Goal: Information Seeking & Learning: Learn about a topic

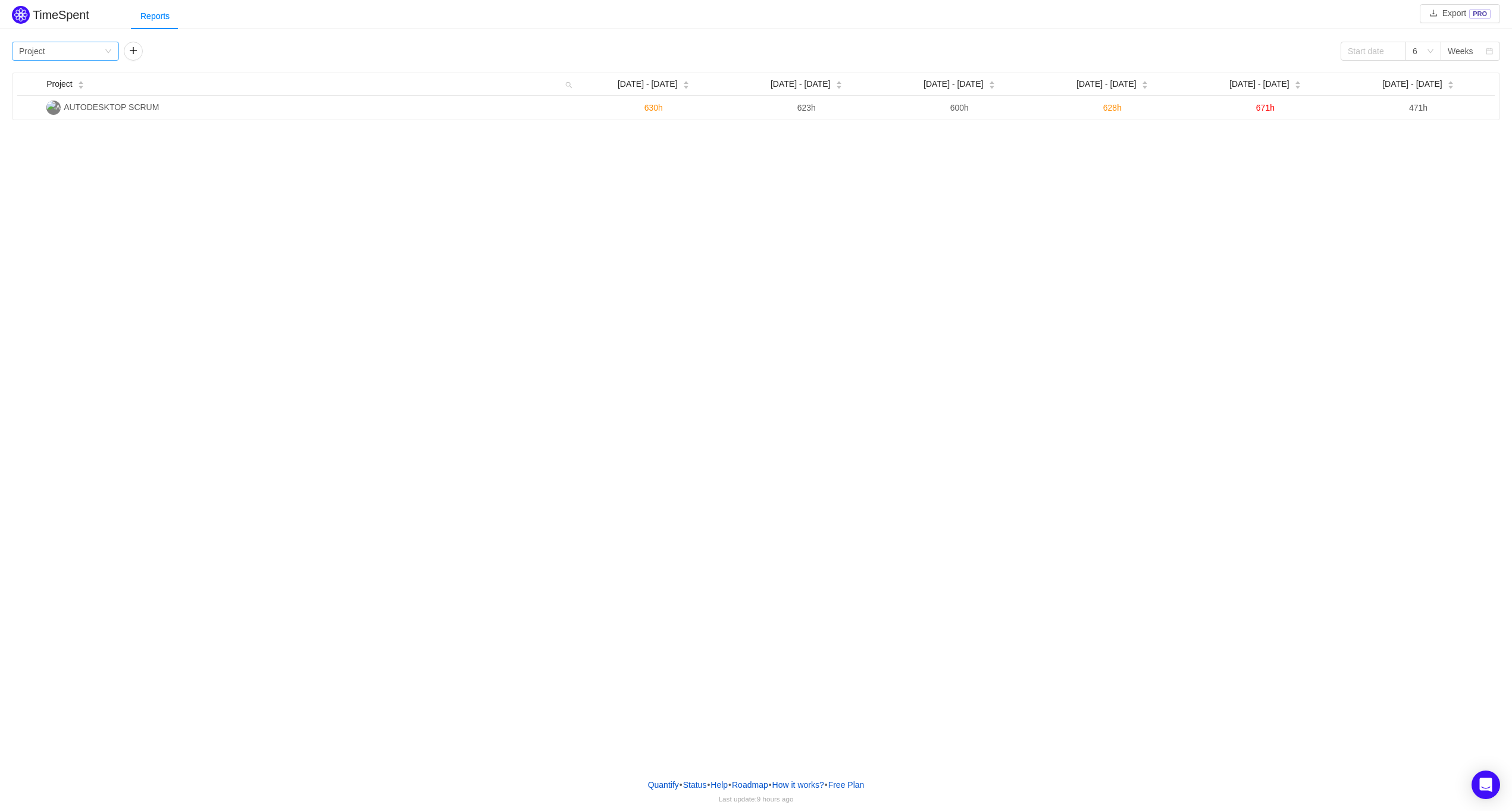
click at [106, 49] on icon "icon: down" at bounding box center [108, 51] width 7 height 7
click at [89, 94] on li "Team" at bounding box center [66, 94] width 108 height 19
click at [97, 51] on div "Group by Team" at bounding box center [62, 51] width 85 height 18
click at [41, 150] on li "Person" at bounding box center [66, 151] width 108 height 19
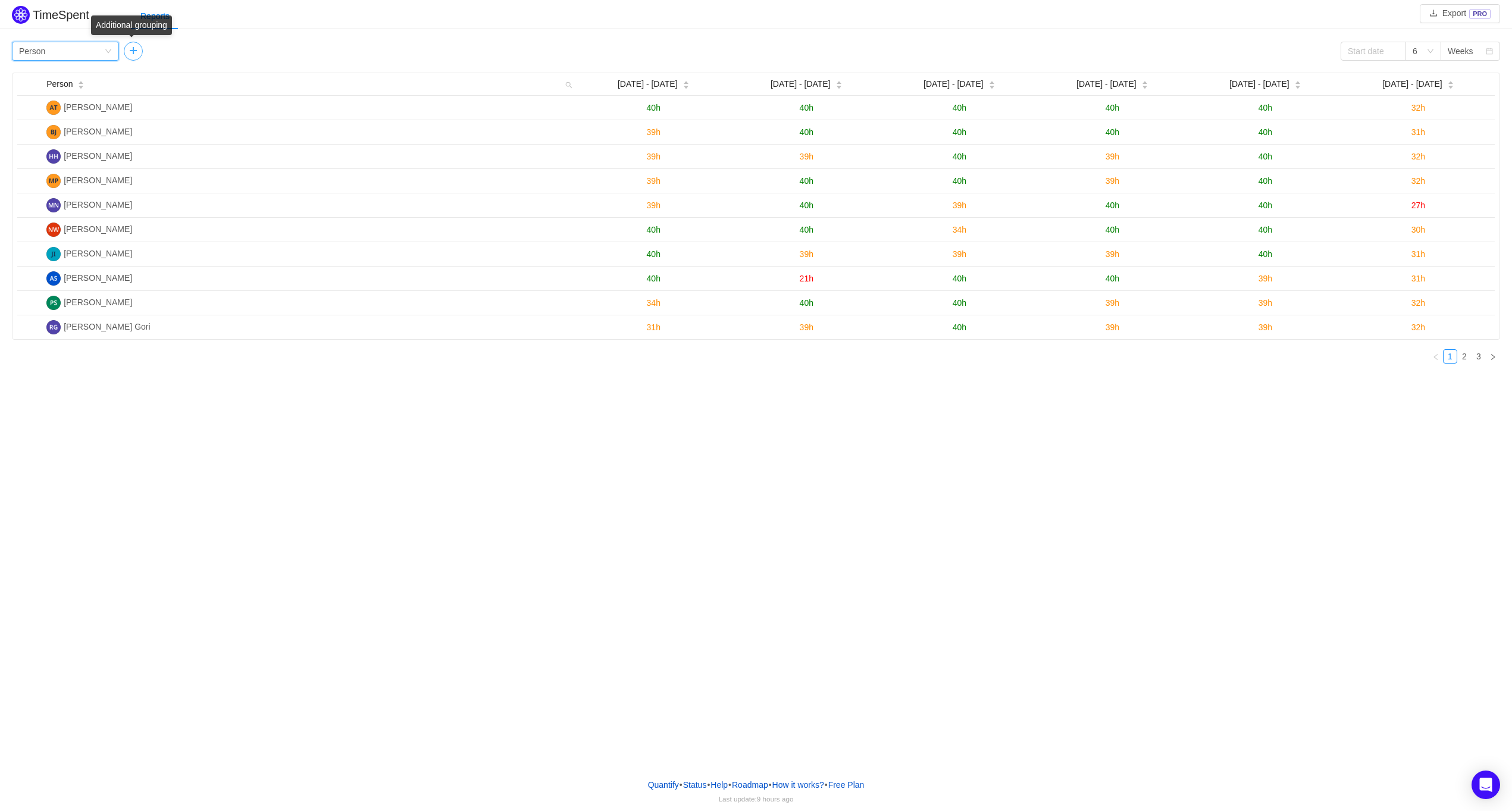
click at [138, 50] on button "button" at bounding box center [134, 51] width 19 height 19
click at [222, 52] on icon "icon: down" at bounding box center [220, 51] width 7 height 7
click at [96, 48] on div "Group by Person" at bounding box center [62, 51] width 85 height 18
click at [71, 75] on li "Project" at bounding box center [66, 75] width 108 height 19
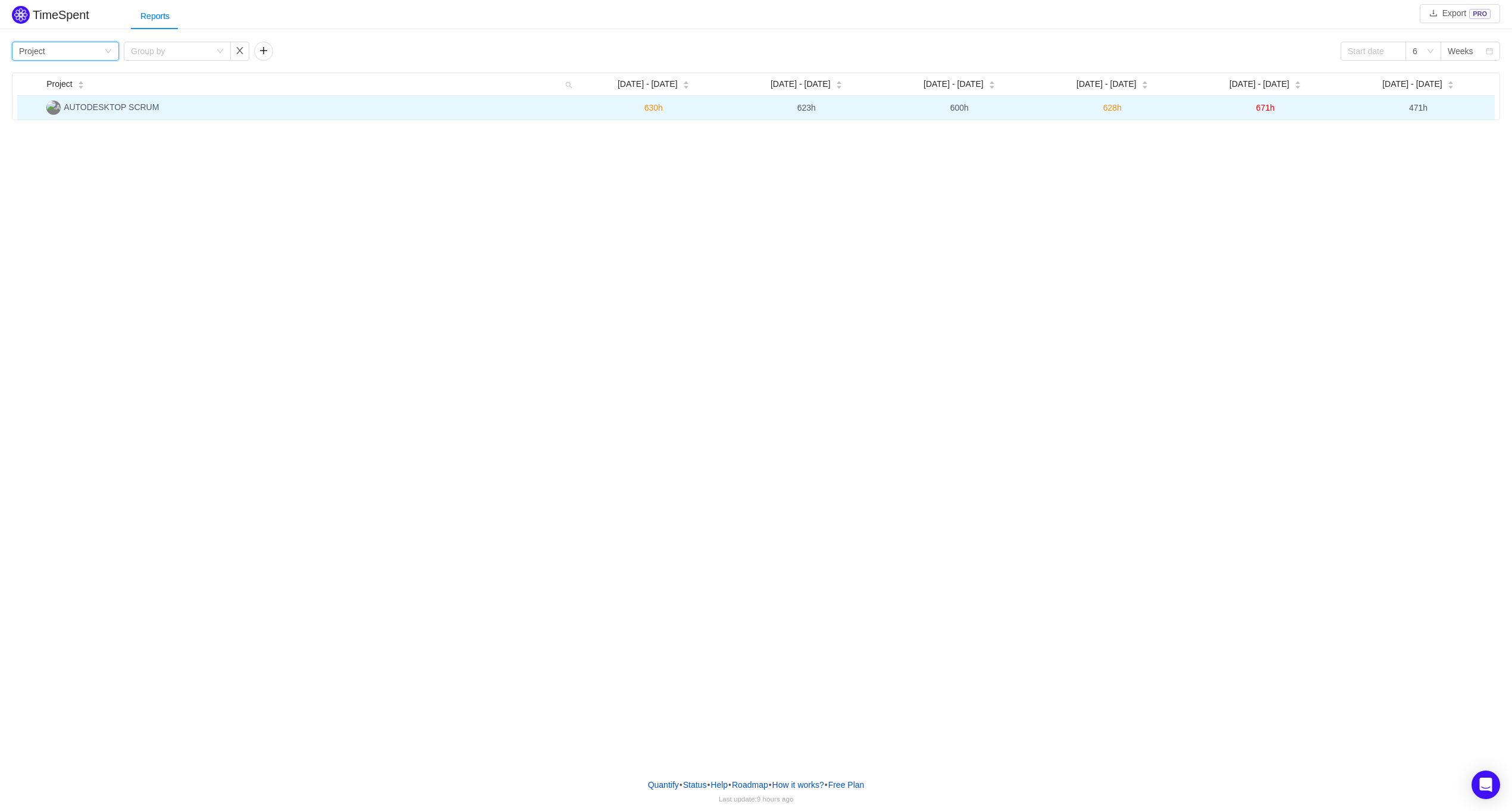
click at [143, 109] on span "AUTODESKTOP SCRUM" at bounding box center [111, 107] width 95 height 10
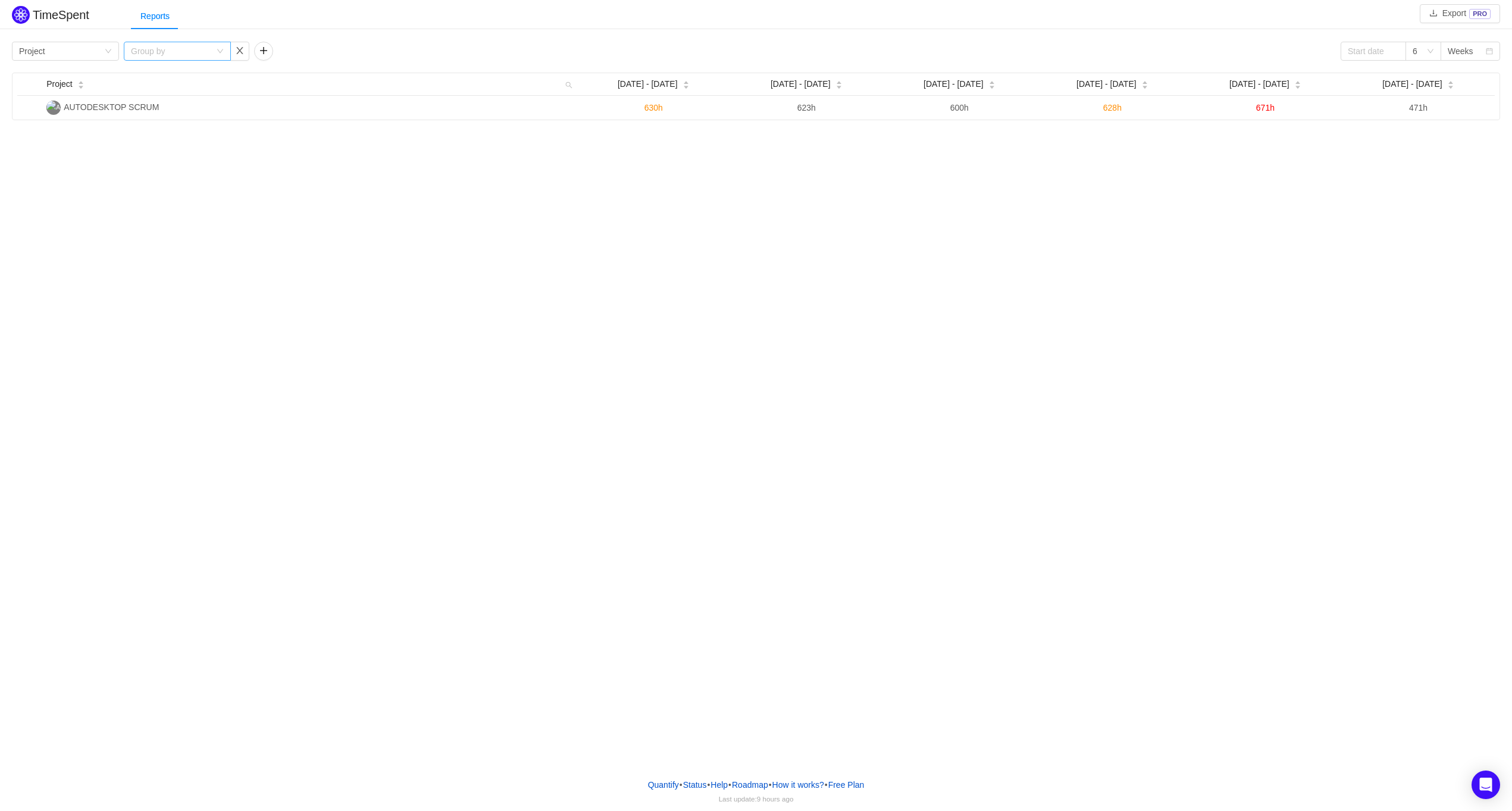
click at [189, 48] on div "Group by" at bounding box center [171, 51] width 80 height 12
click at [191, 94] on li "Team" at bounding box center [177, 94] width 108 height 19
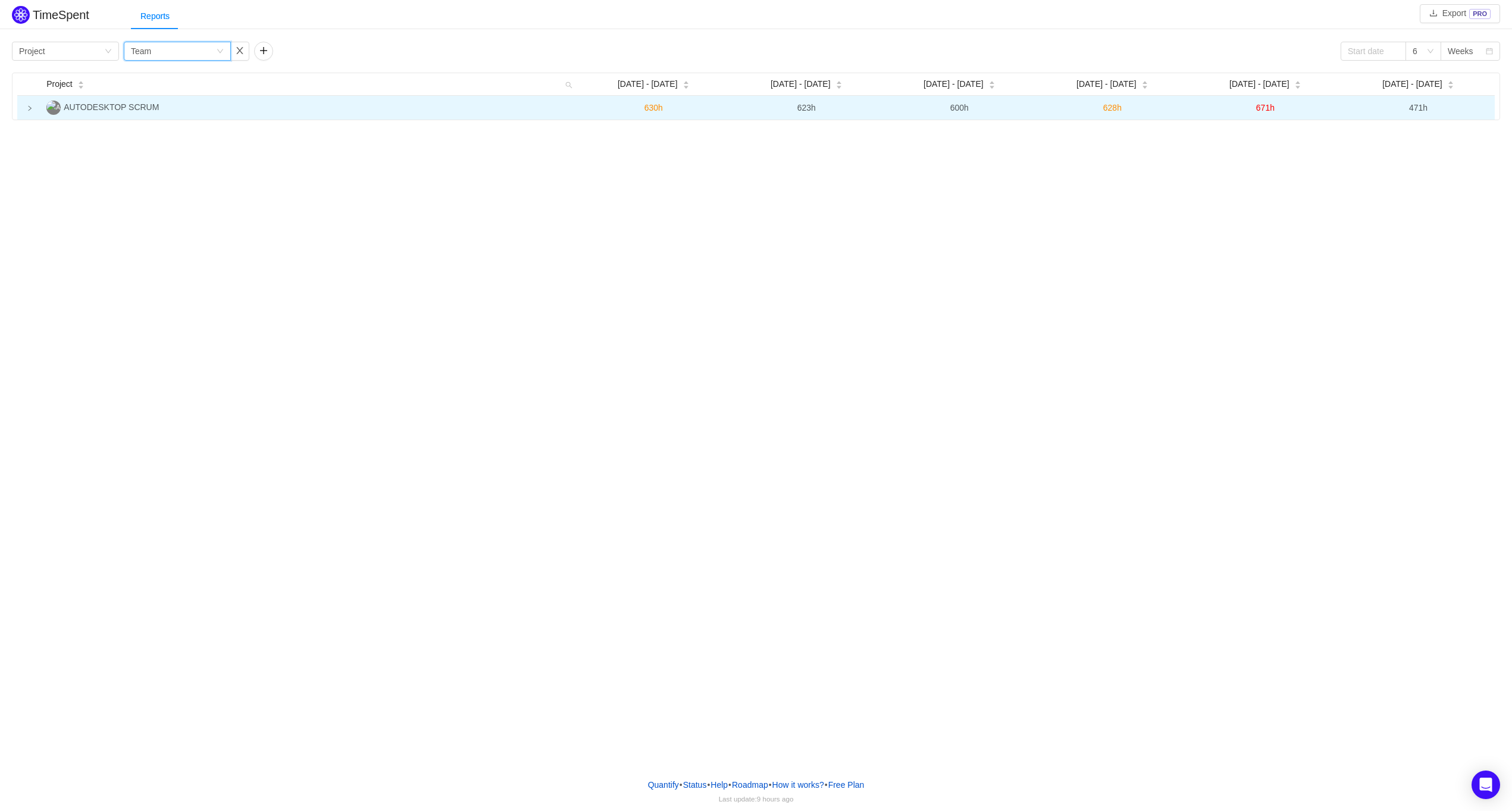
click at [30, 107] on icon "icon: right" at bounding box center [29, 108] width 6 height 6
click at [218, 50] on icon "icon: down" at bounding box center [220, 51] width 6 height 4
click at [154, 148] on li "Person" at bounding box center [177, 151] width 108 height 19
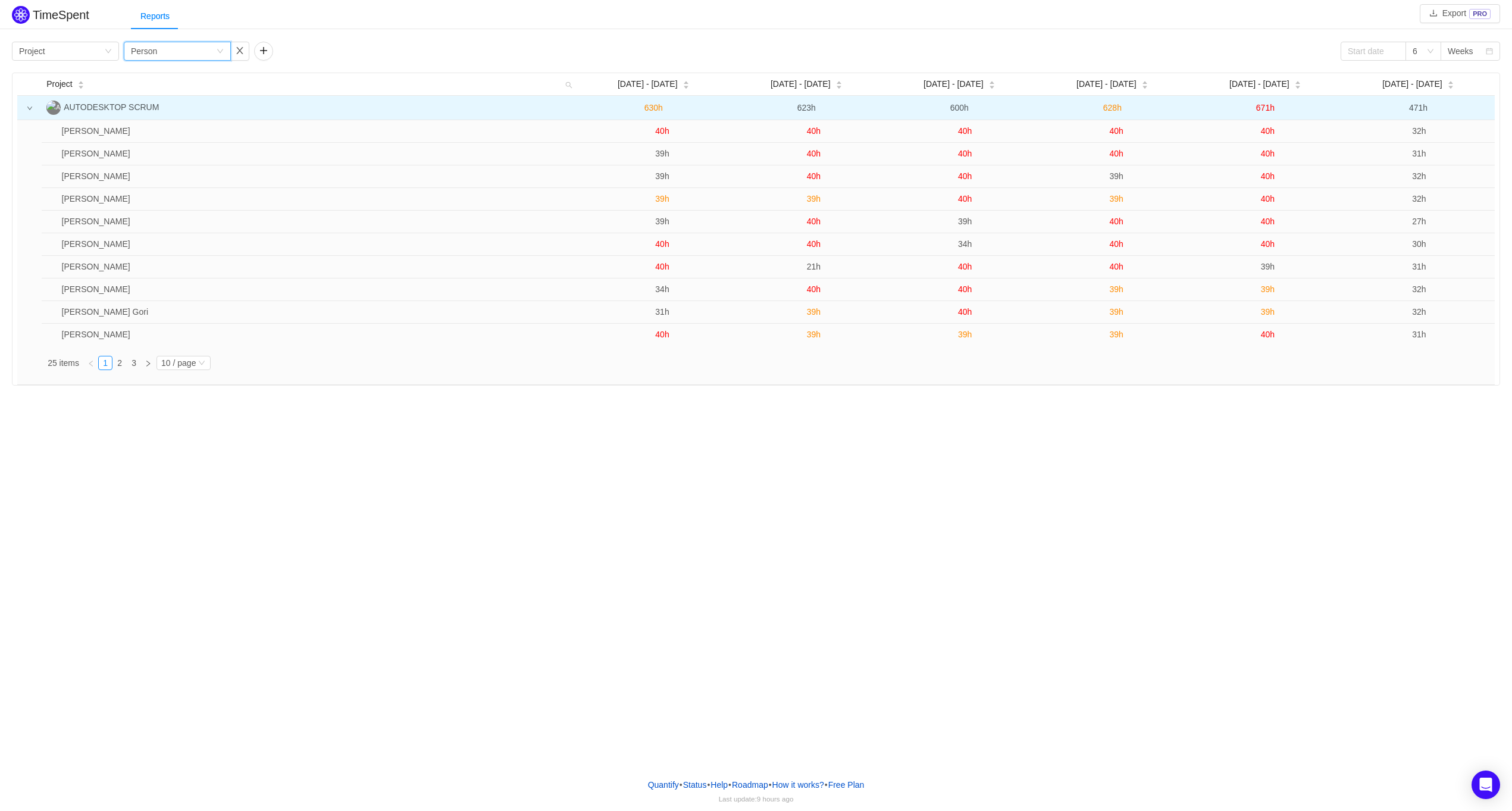
click at [1270, 109] on span "671h" at bounding box center [1265, 107] width 18 height 10
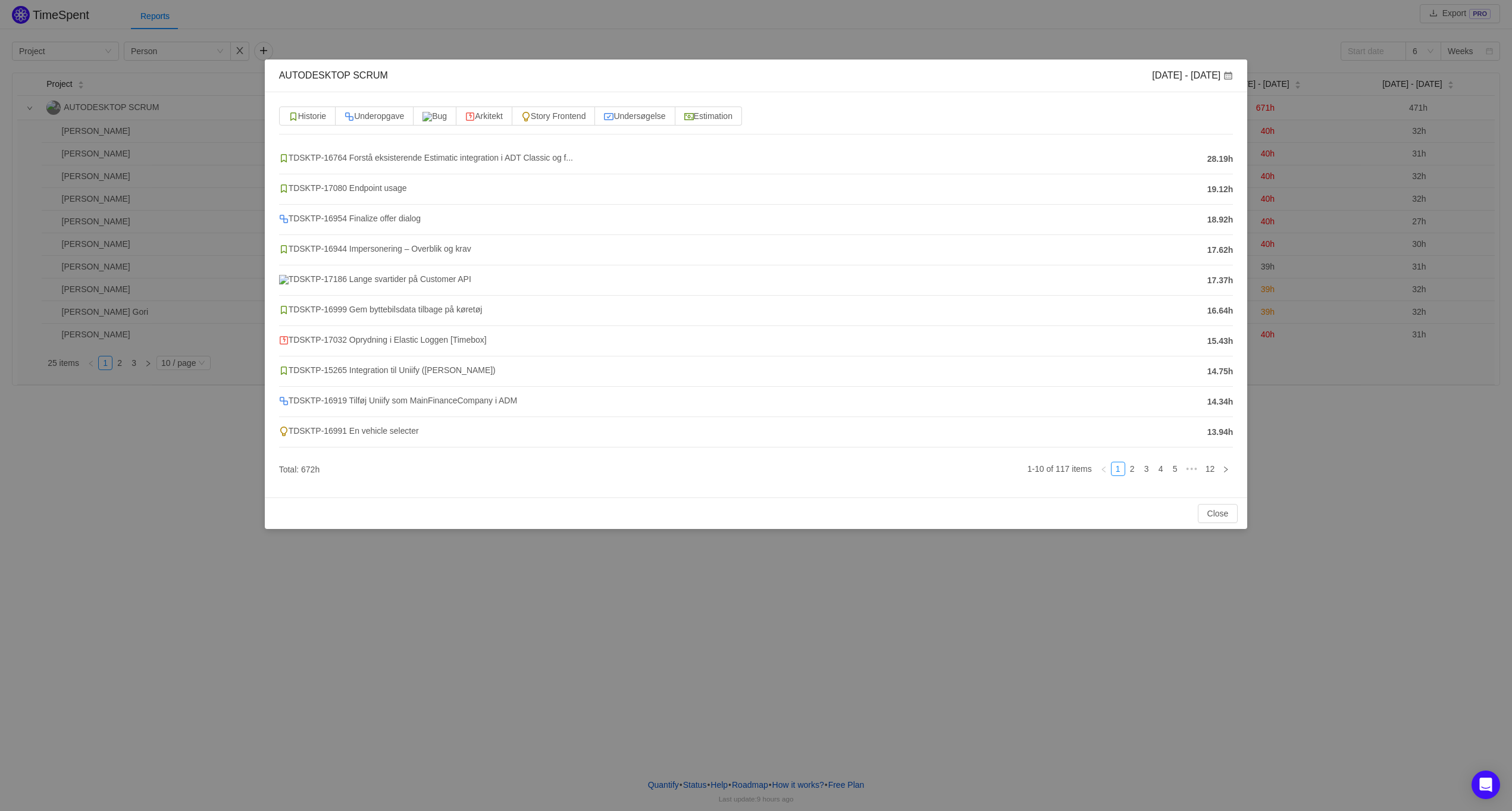
click at [818, 667] on div "AUTODESKTOP SCRUM [DATE] - [DATE] Historie Underopgave Bug Arkitekt Story Front…" at bounding box center [756, 406] width 1512 height 811
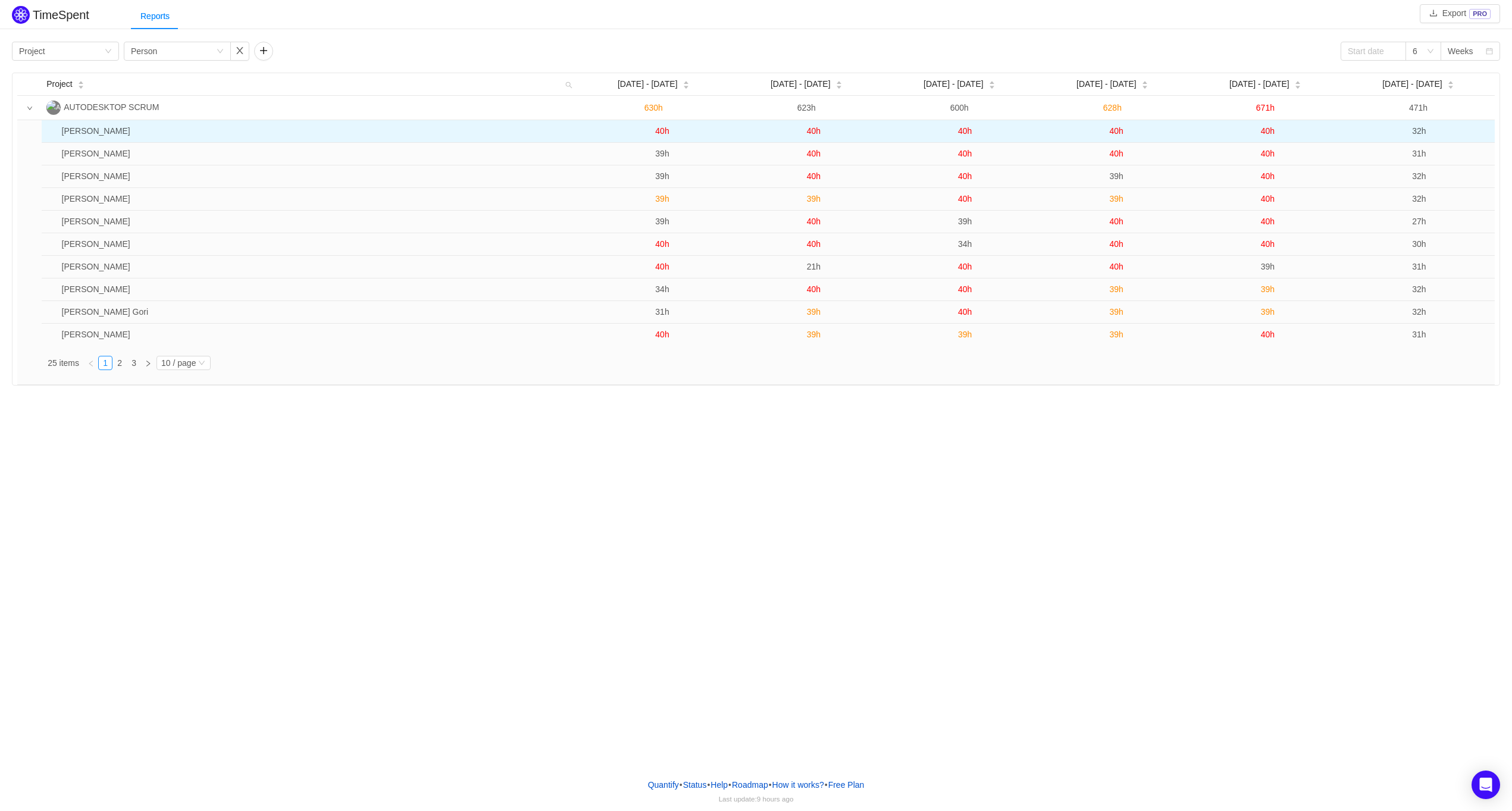
click at [1419, 129] on span "32h" at bounding box center [1419, 131] width 14 height 10
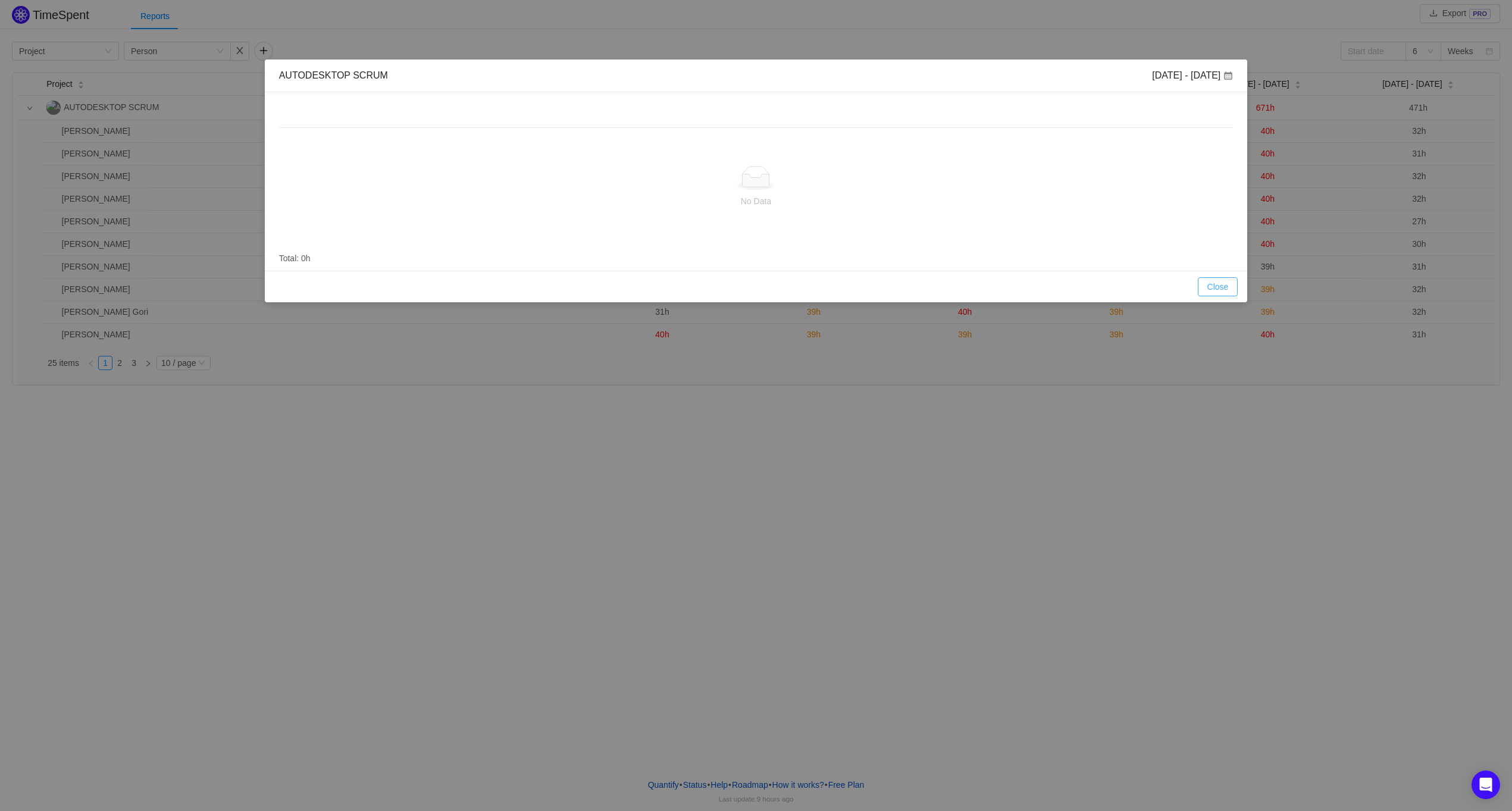
click at [1220, 290] on button "Close" at bounding box center [1218, 287] width 41 height 19
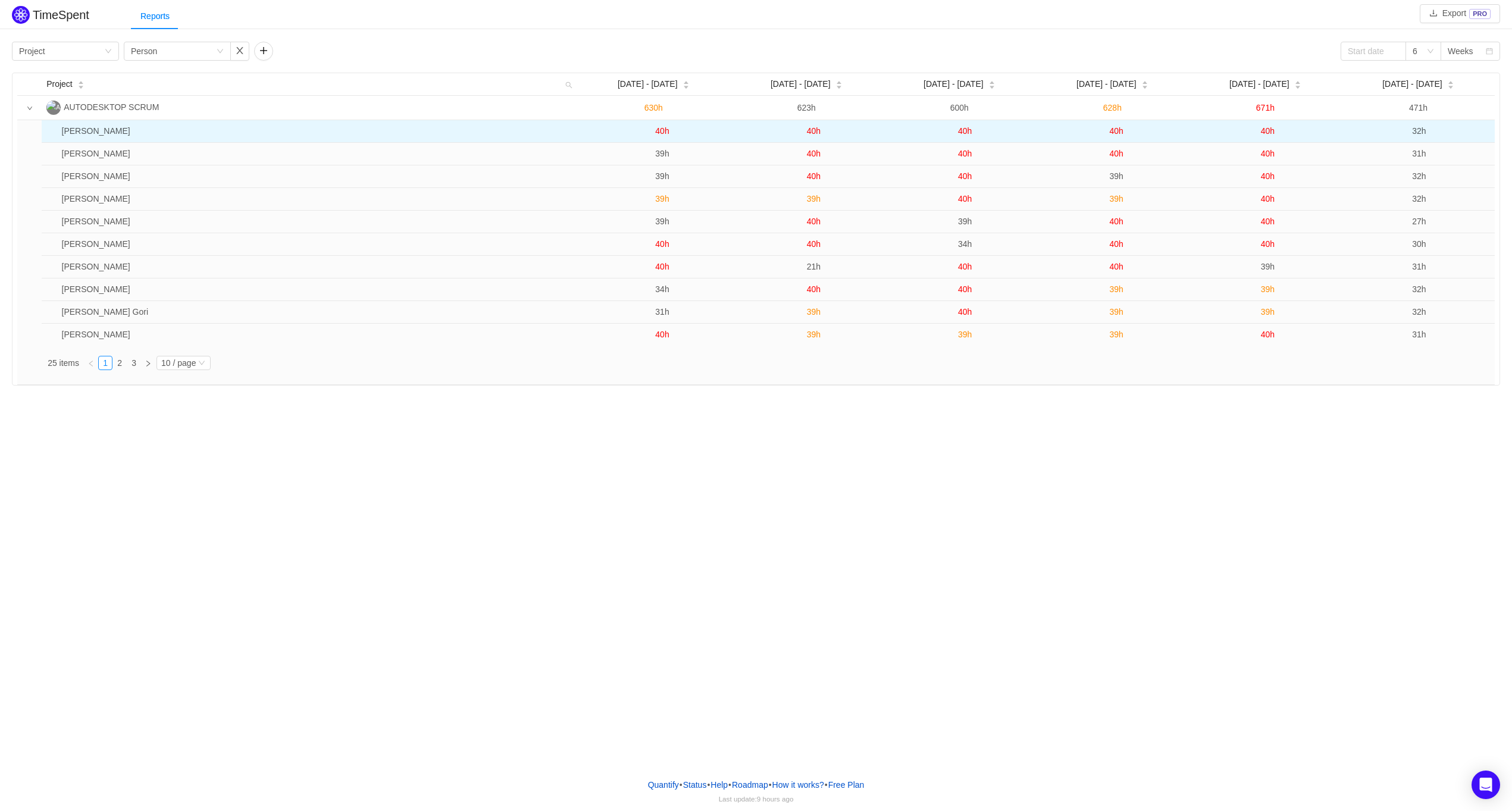
click at [1268, 129] on span "40h" at bounding box center [1268, 131] width 14 height 10
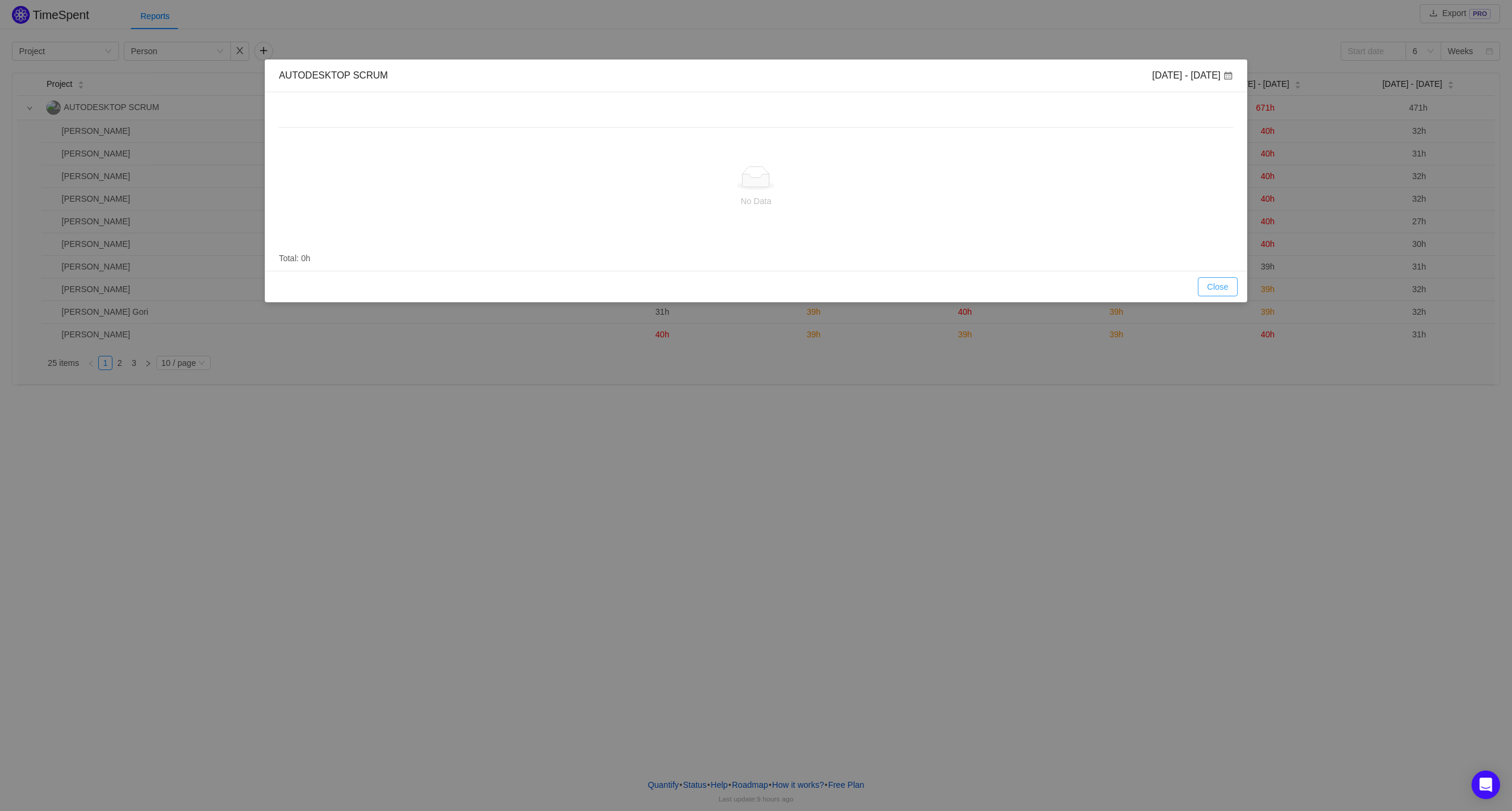
click at [1220, 282] on button "Close" at bounding box center [1218, 287] width 41 height 19
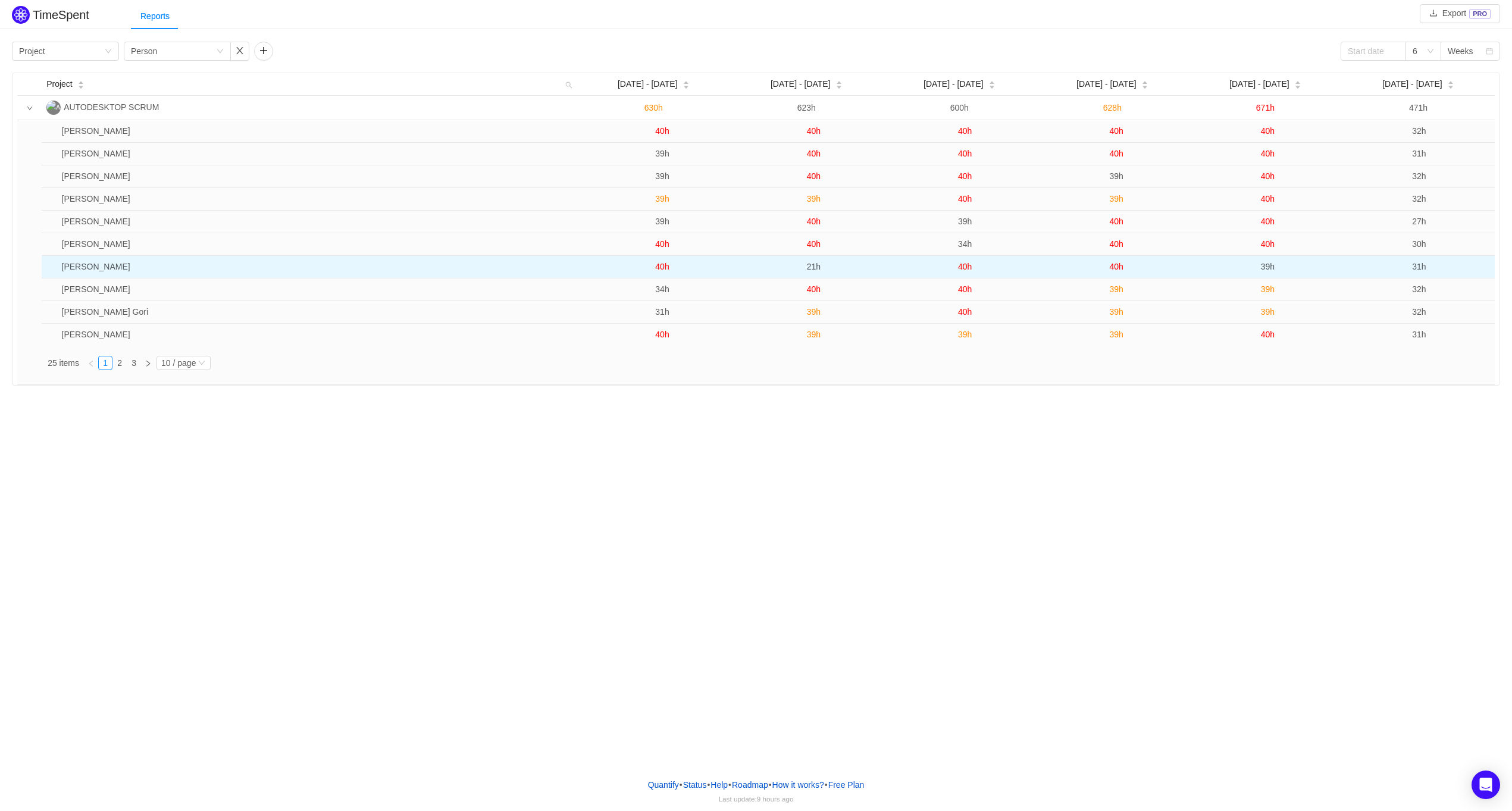
click at [1269, 267] on span "39h" at bounding box center [1268, 266] width 14 height 10
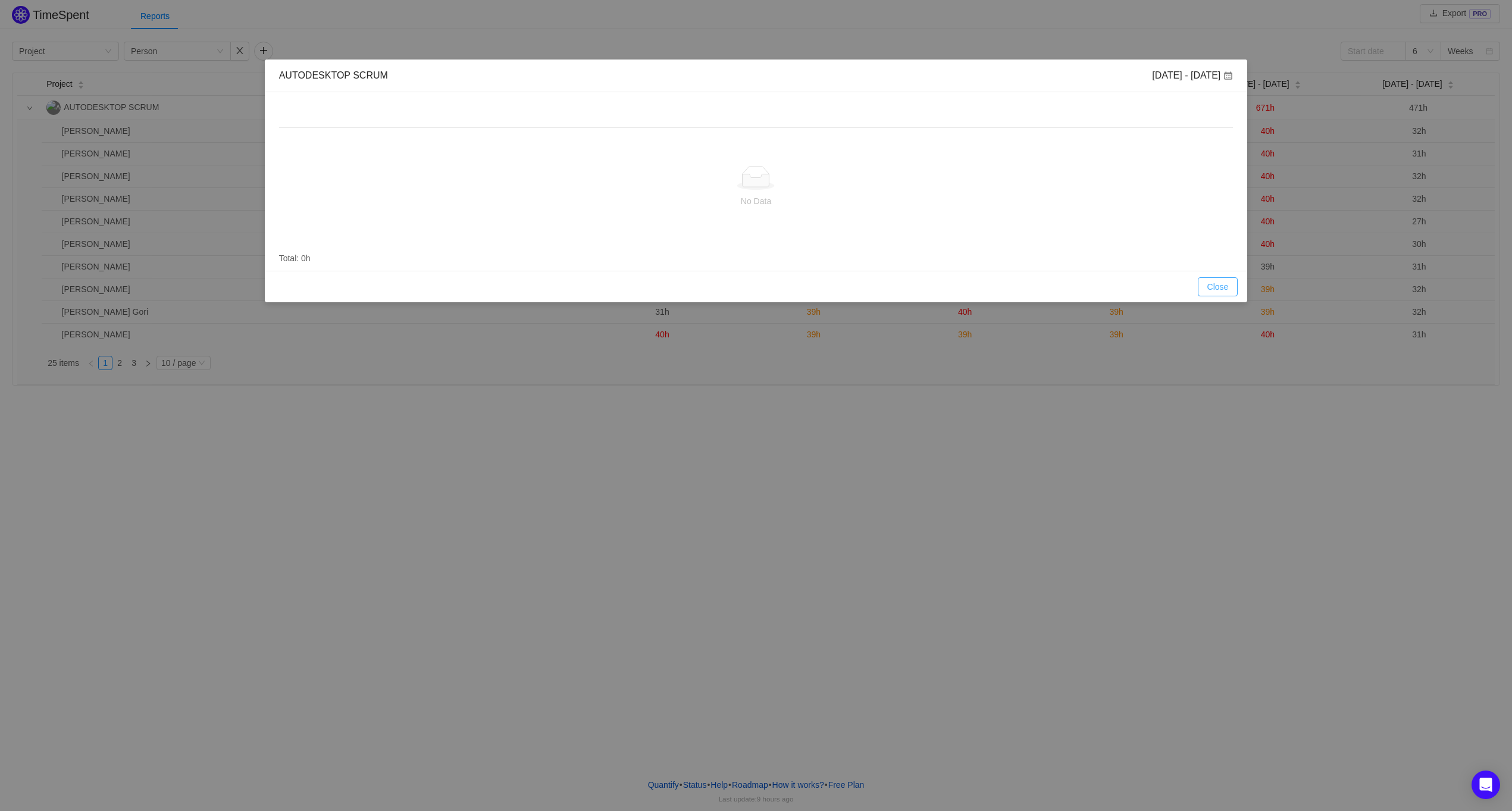
click at [1223, 287] on button "Close" at bounding box center [1218, 287] width 41 height 19
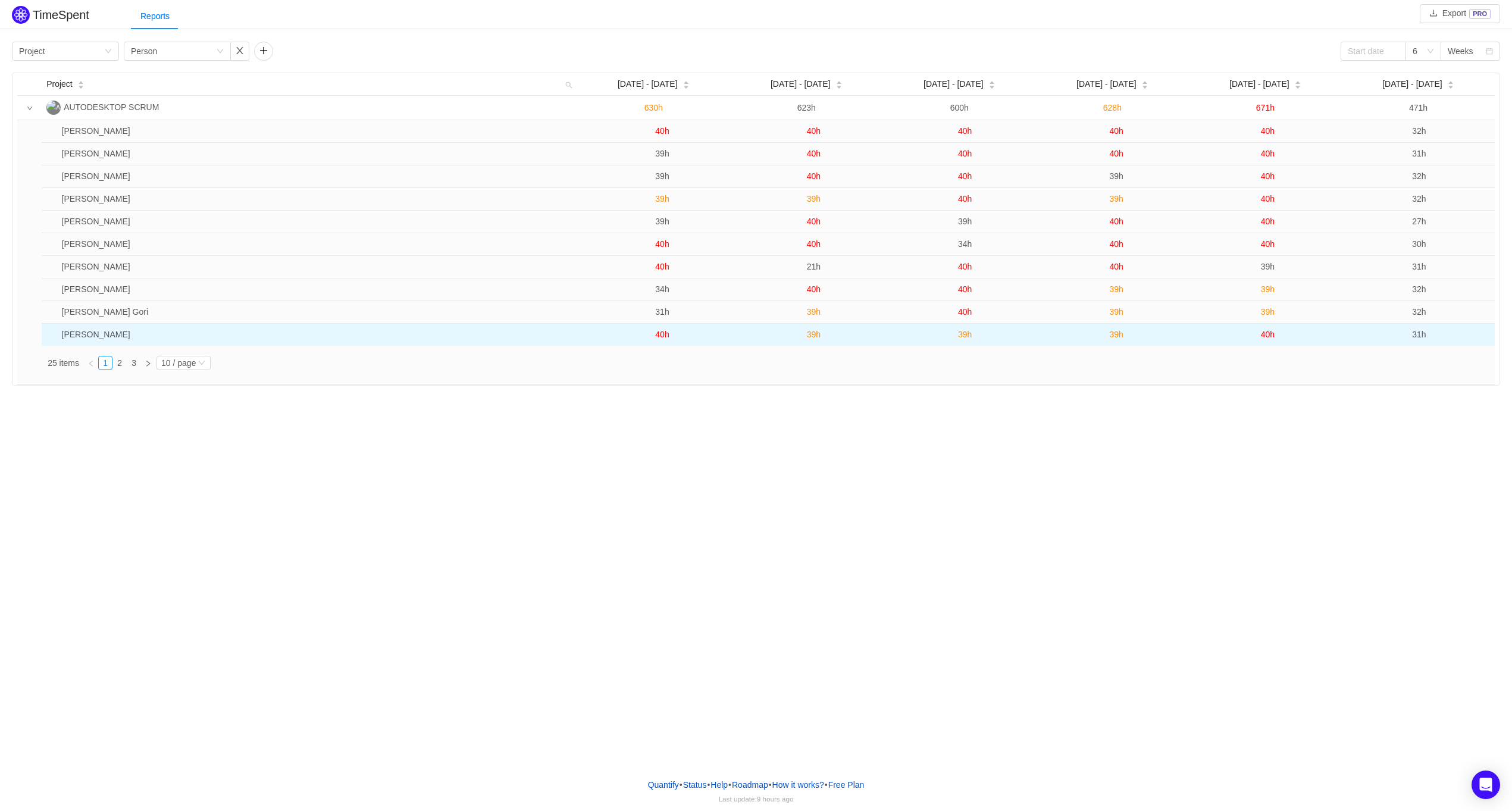
click at [1272, 336] on span "40h" at bounding box center [1268, 334] width 14 height 10
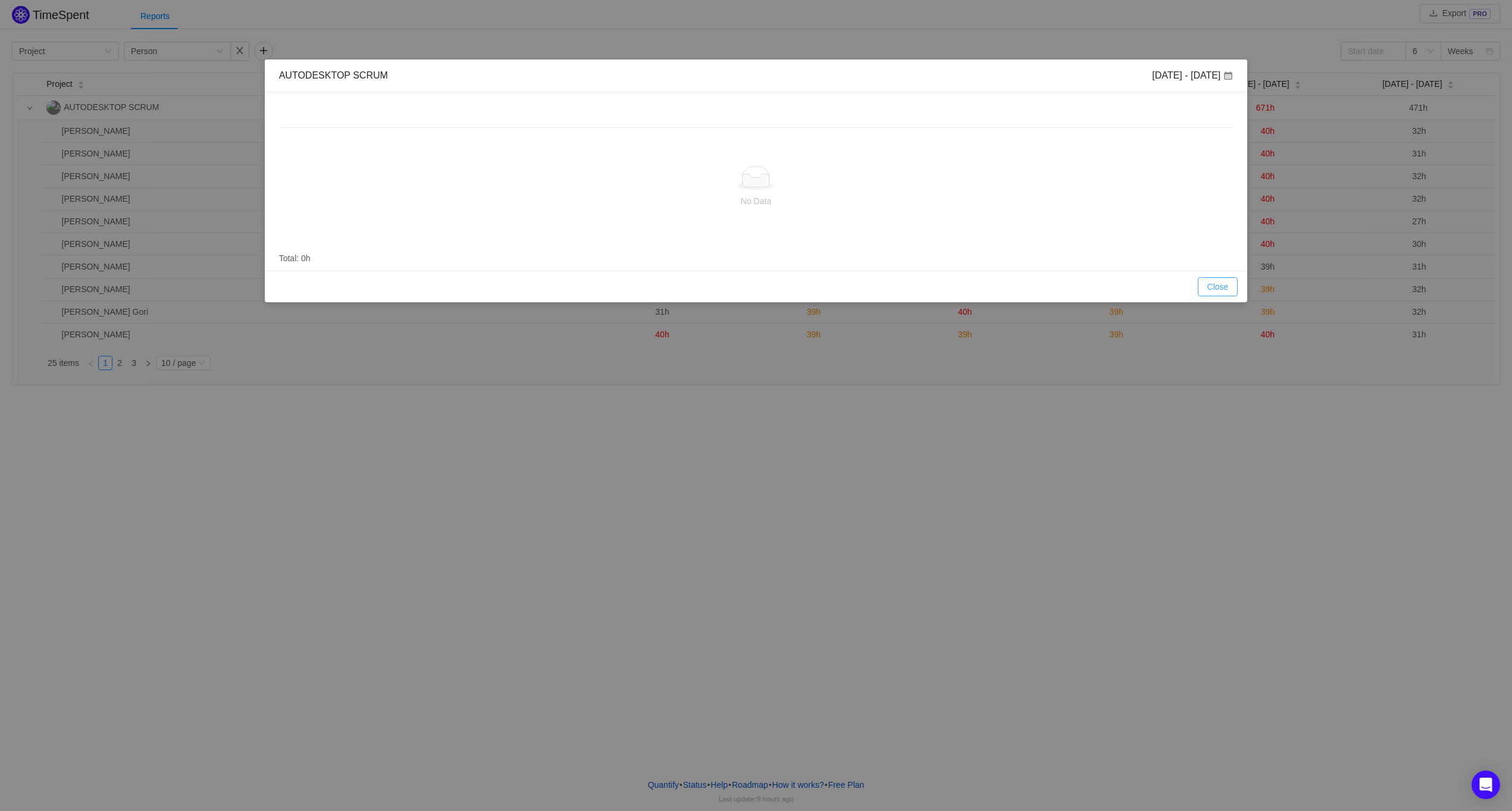
click at [1219, 282] on button "Close" at bounding box center [1218, 287] width 41 height 19
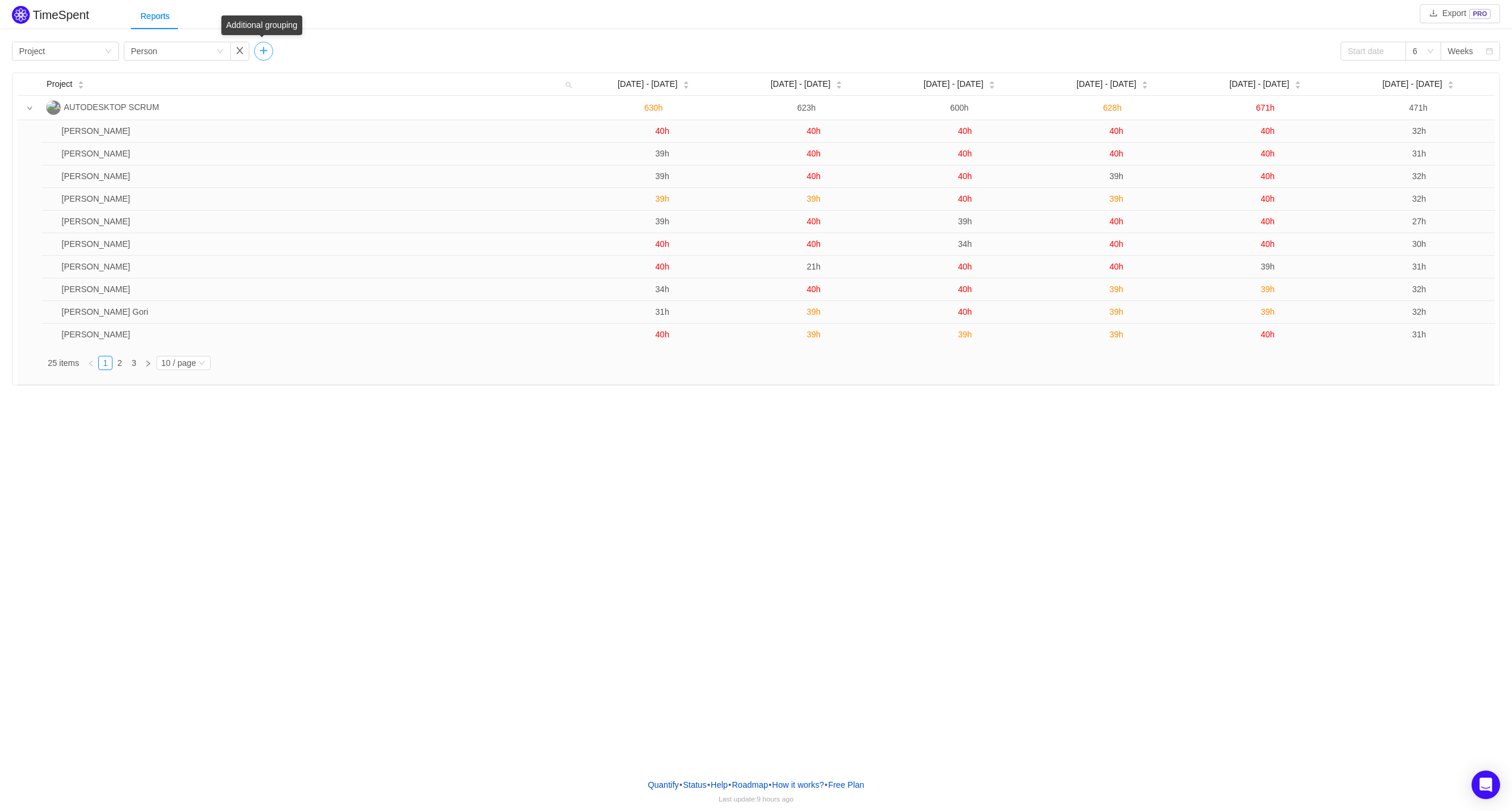
click at [260, 50] on button "button" at bounding box center [264, 51] width 19 height 19
click at [316, 52] on div "Group by" at bounding box center [301, 51] width 80 height 12
click at [459, 42] on div "Group by Project Group by Person Group by 6 Weeks" at bounding box center [756, 51] width 1489 height 19
click at [216, 50] on div "Group by Person" at bounding box center [173, 51] width 85 height 18
click at [187, 131] on li "Epic" at bounding box center [177, 132] width 108 height 19
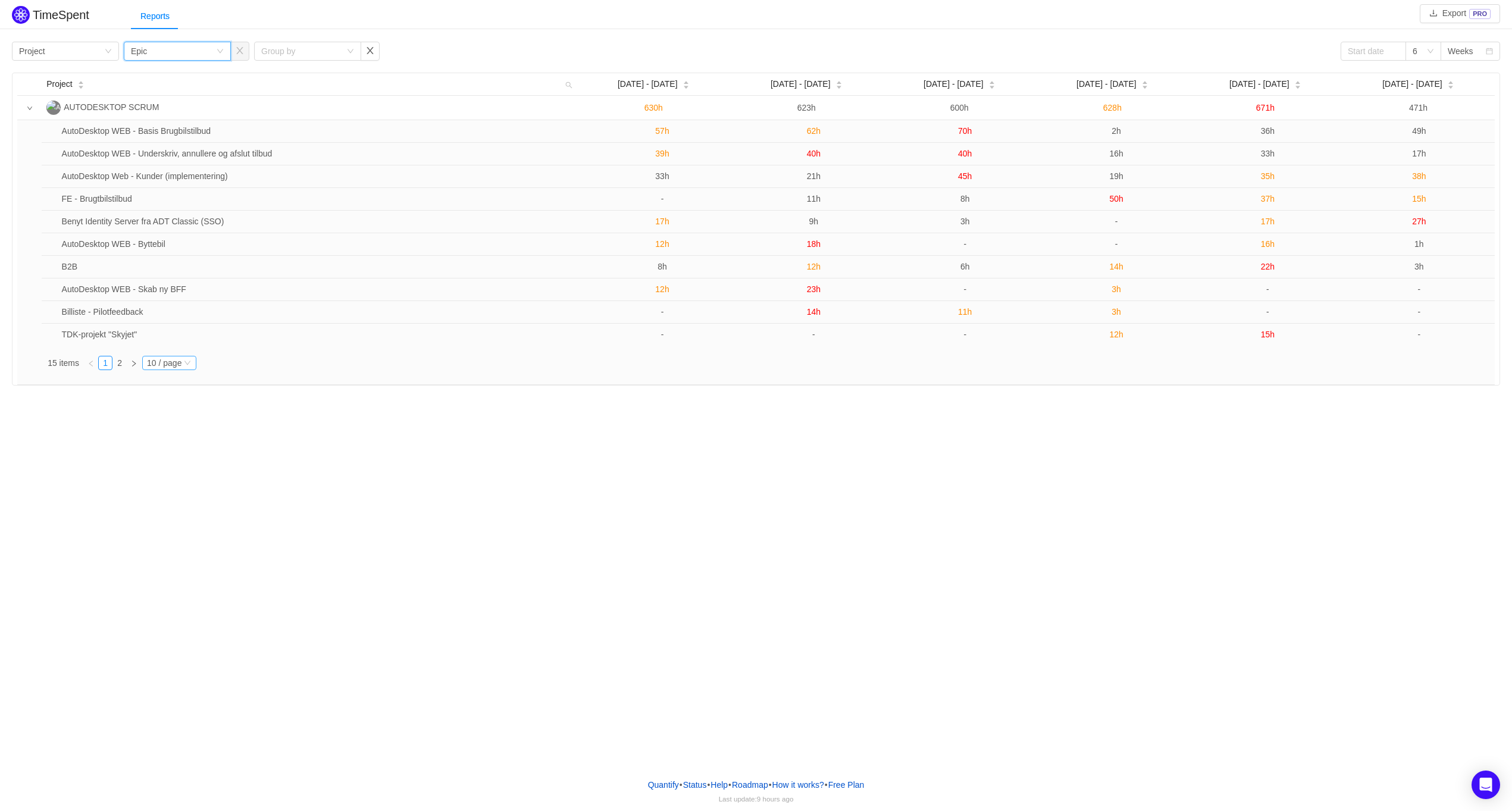
click at [181, 366] on div "10 / page" at bounding box center [165, 362] width 35 height 13
click at [180, 344] on li "40 / page" at bounding box center [168, 345] width 55 height 19
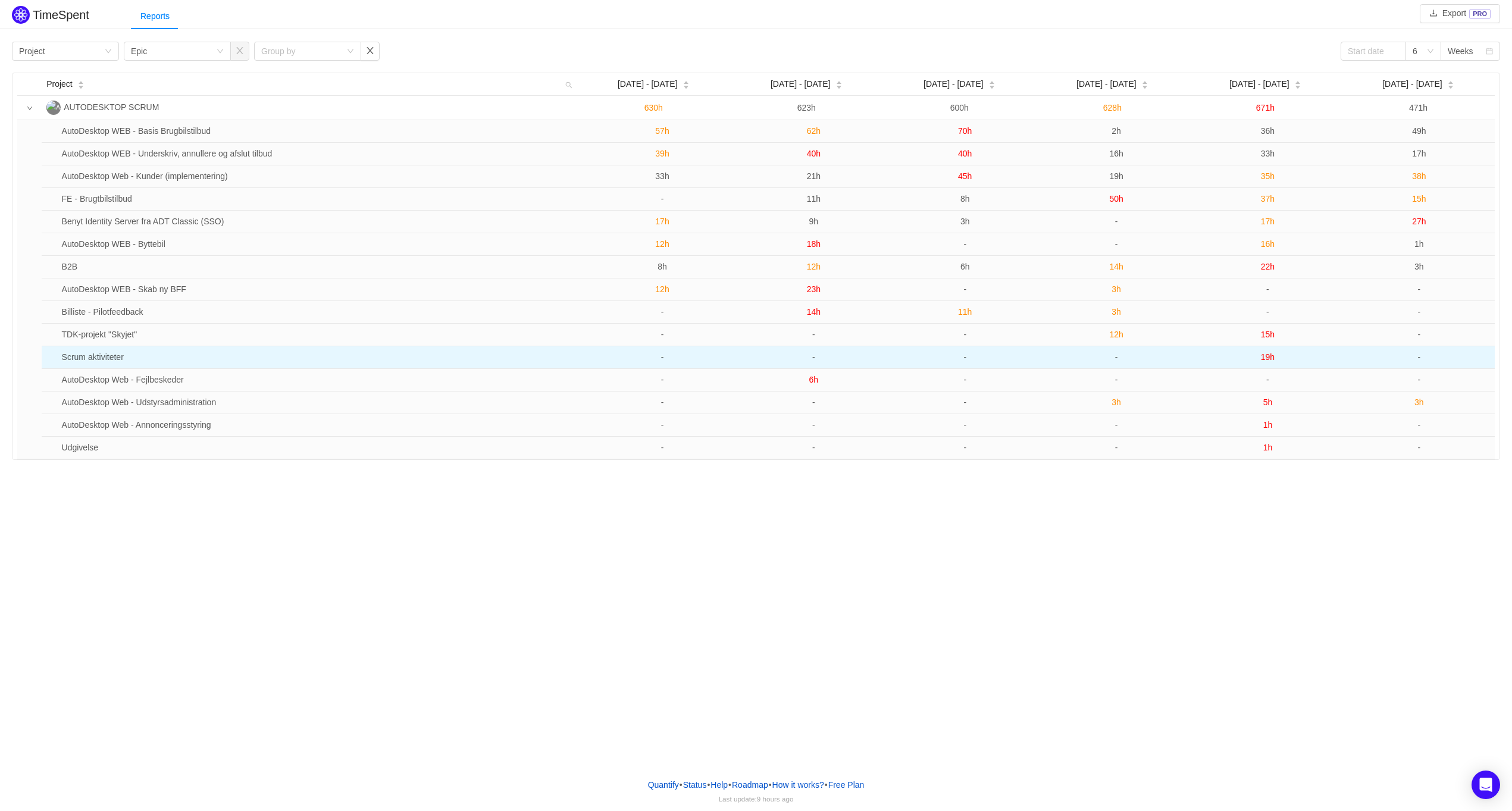
click at [1273, 357] on span "19h" at bounding box center [1268, 356] width 14 height 10
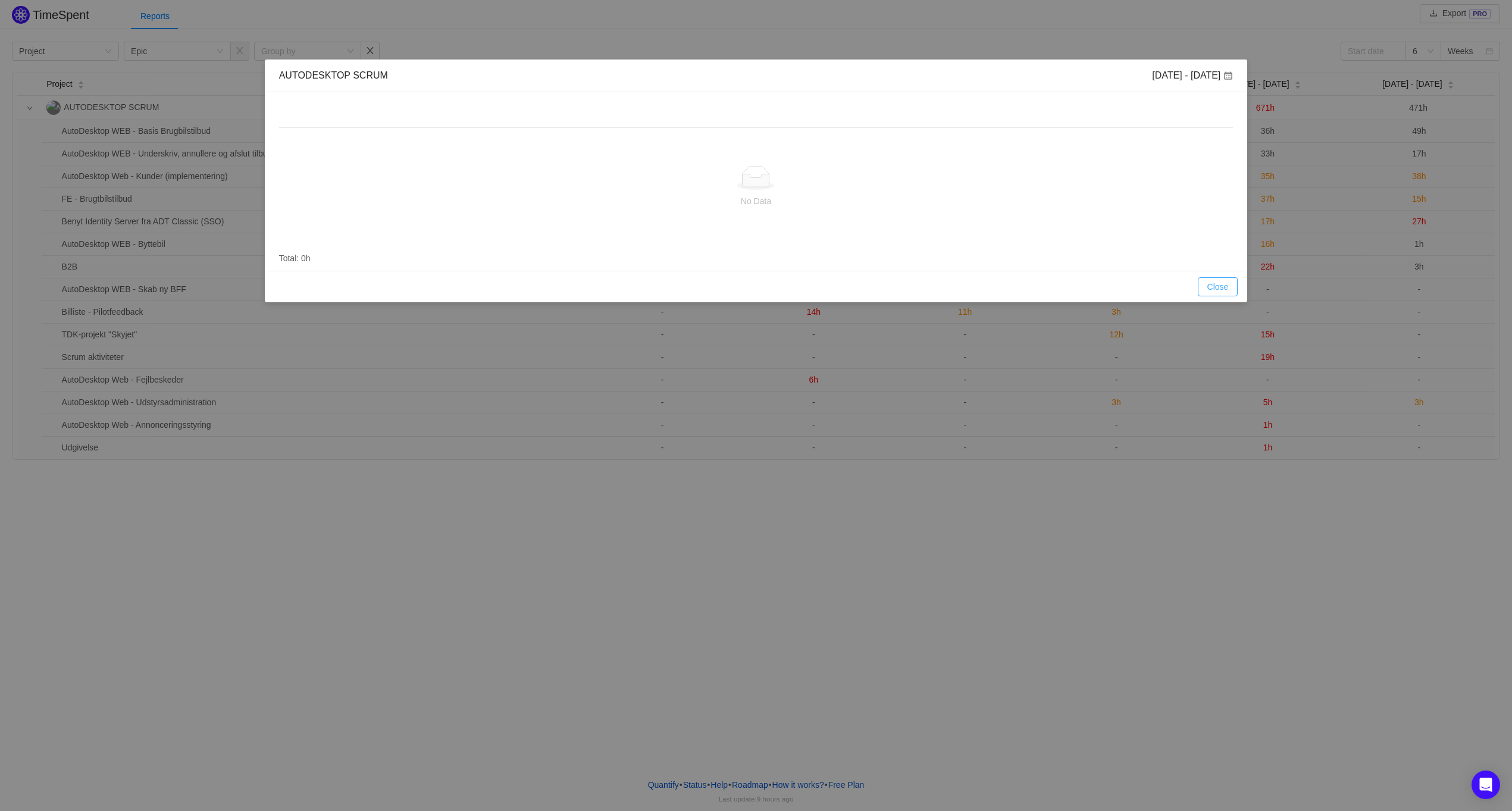
click at [1223, 288] on button "Close" at bounding box center [1218, 287] width 41 height 19
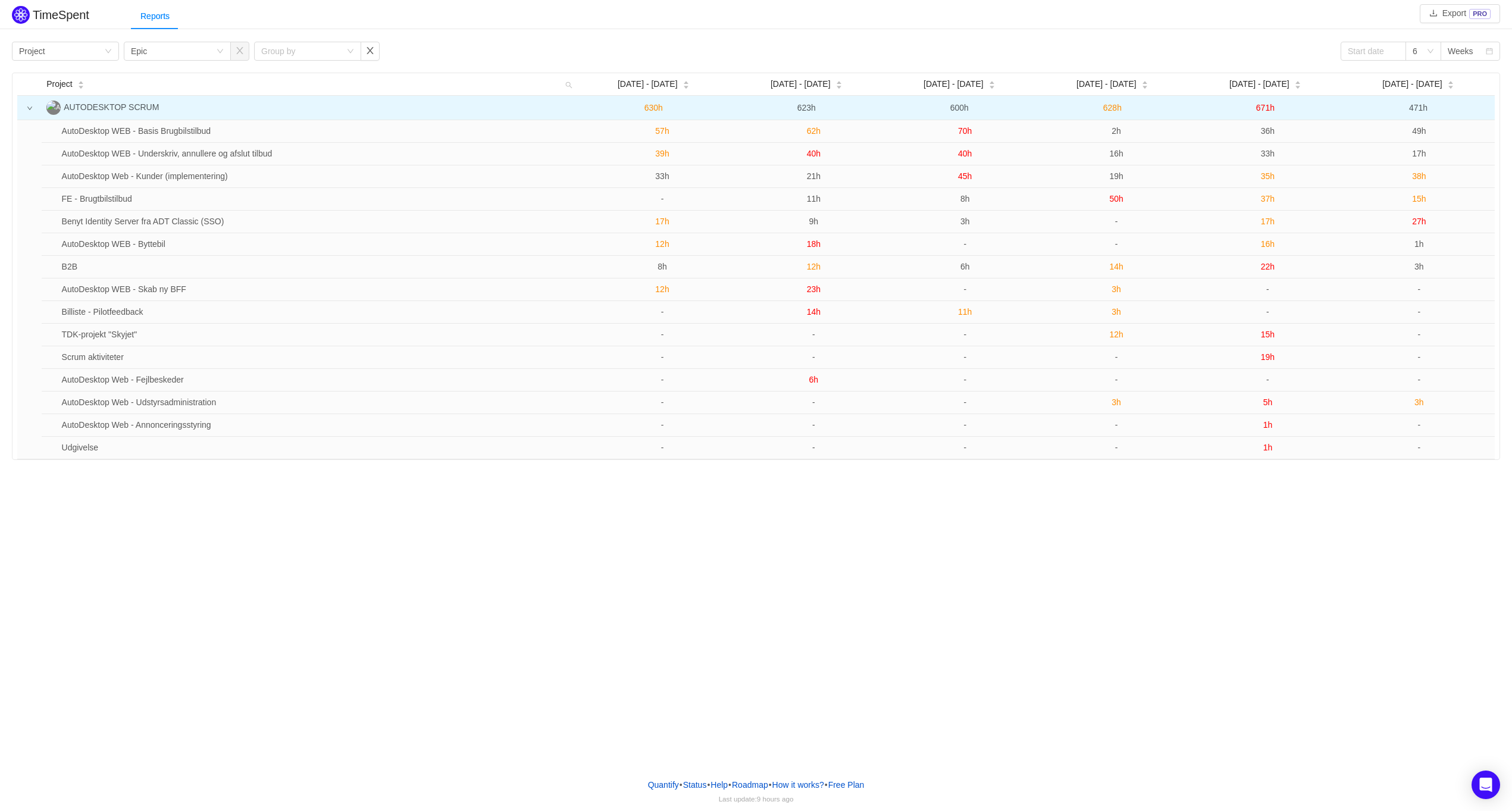
click at [1115, 109] on span "628h" at bounding box center [1112, 107] width 18 height 10
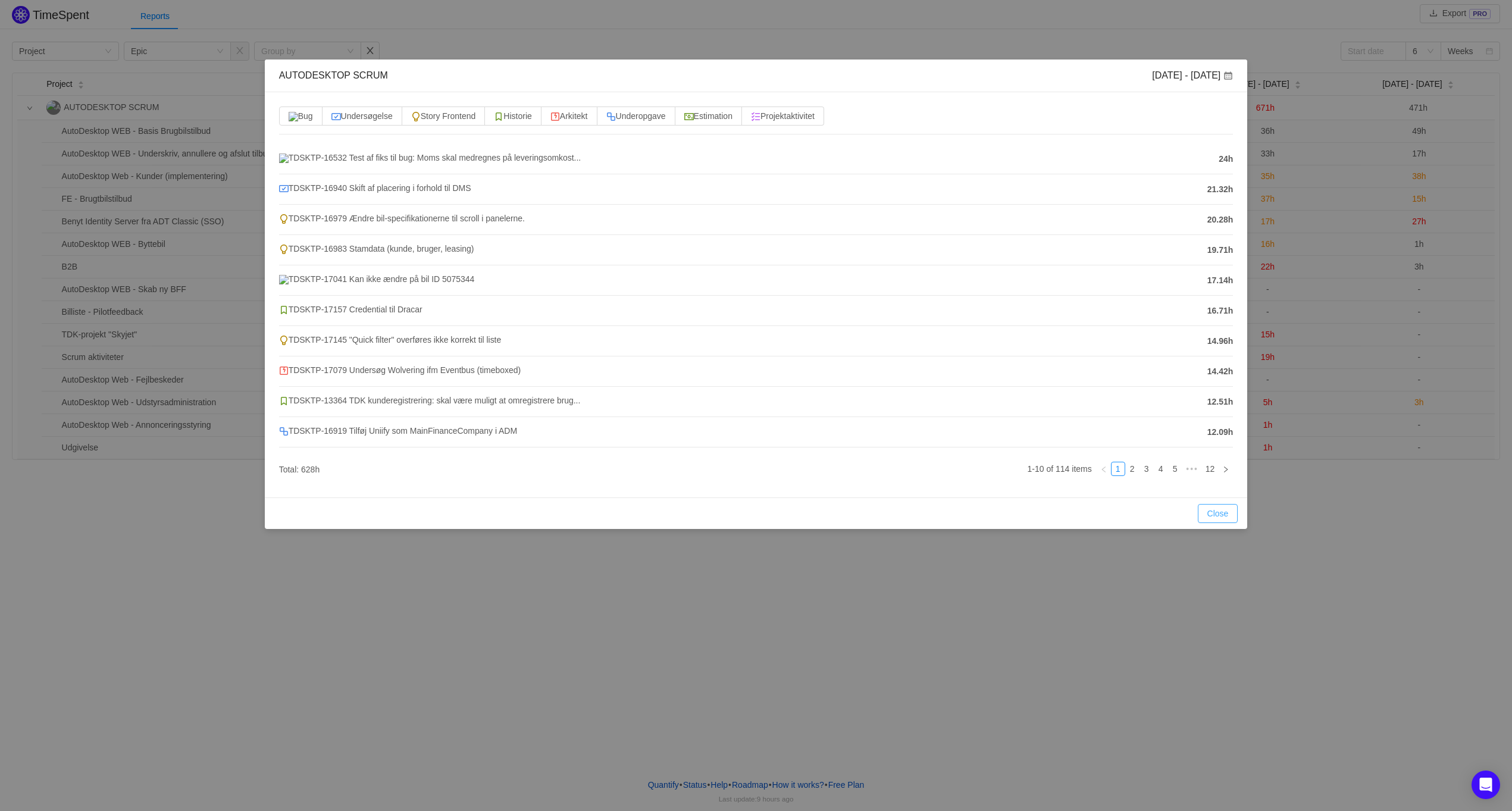
click at [1225, 519] on button "Close" at bounding box center [1218, 513] width 41 height 19
